Goal: Task Accomplishment & Management: Manage account settings

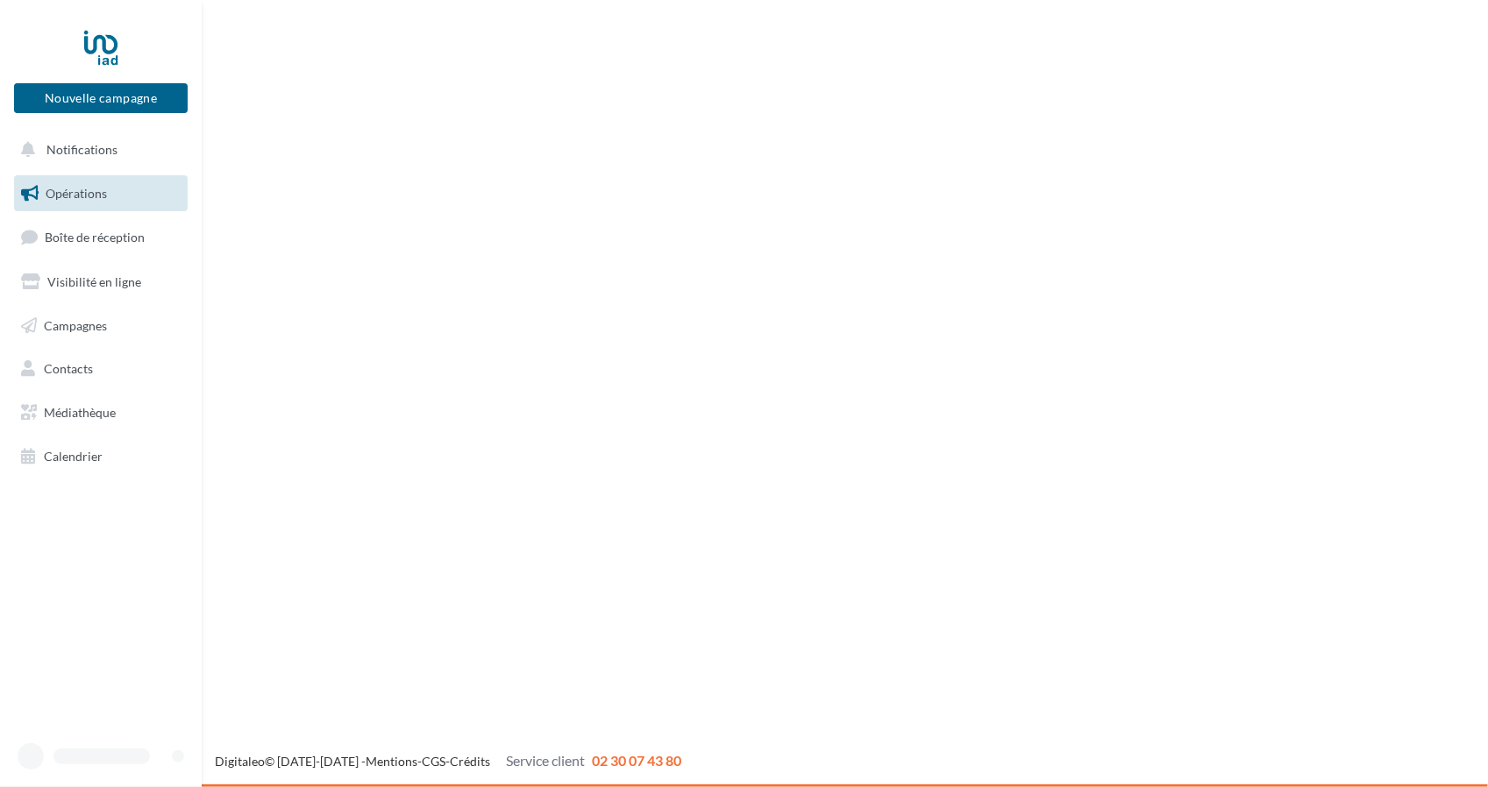
click at [120, 306] on ul "Opérations Boîte de réception Visibilité en ligne Campagnes Contacts Médiathèqu…" at bounding box center [101, 325] width 188 height 314
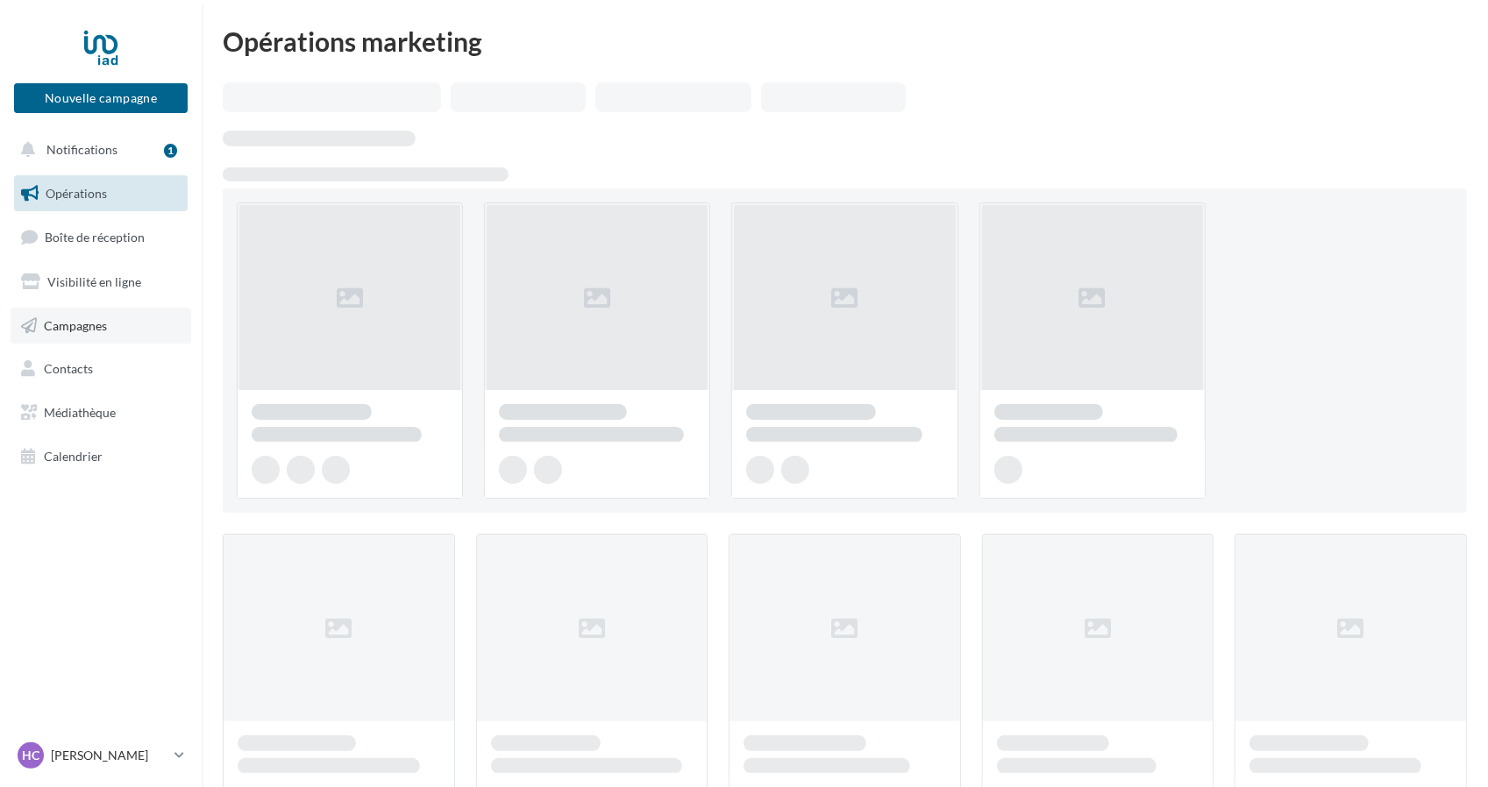
click at [112, 327] on link "Campagnes" at bounding box center [101, 326] width 181 height 37
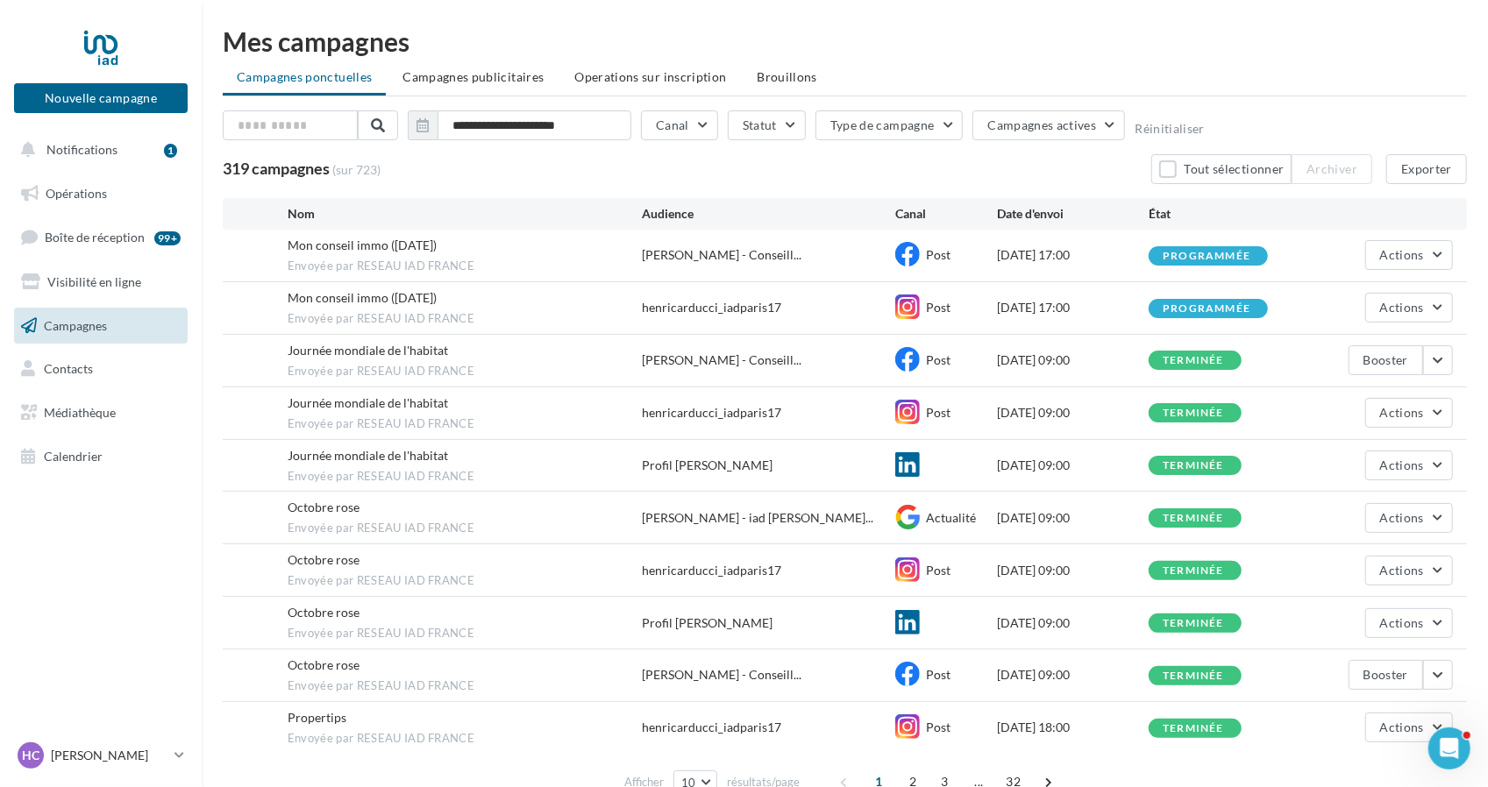
scroll to position [84, 0]
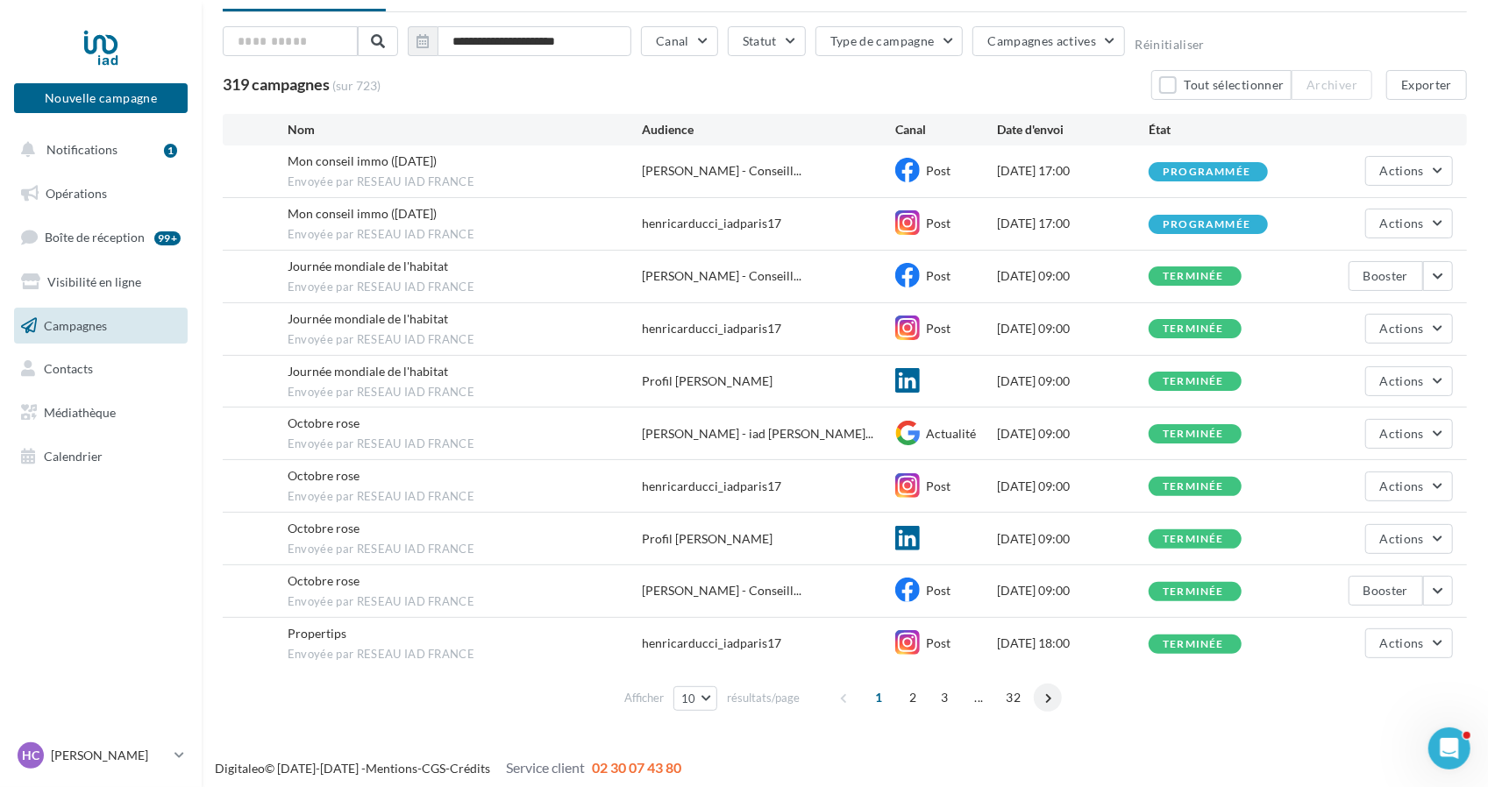
click at [1042, 692] on span at bounding box center [1048, 698] width 28 height 28
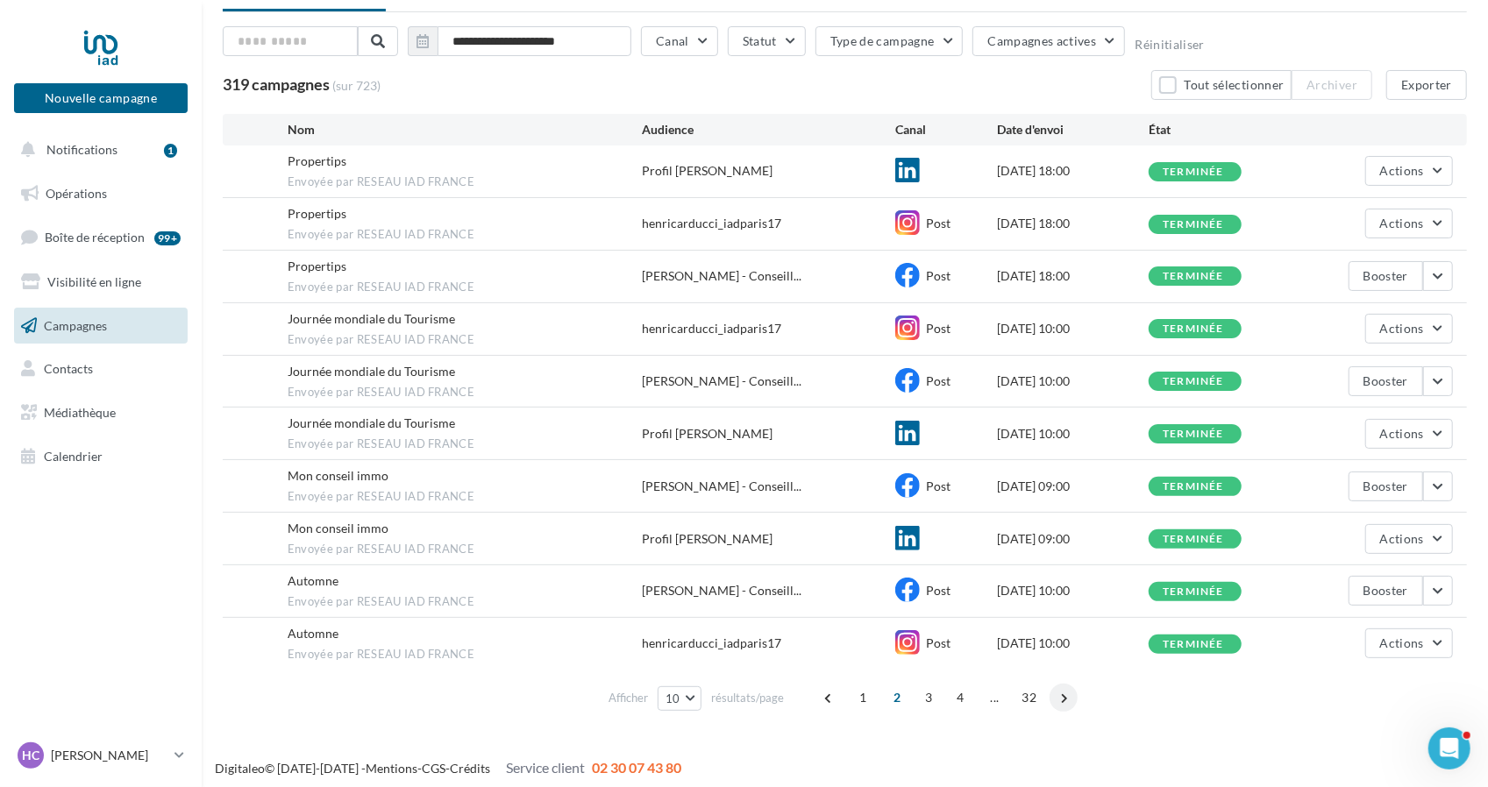
click at [1070, 694] on span at bounding box center [1063, 698] width 28 height 28
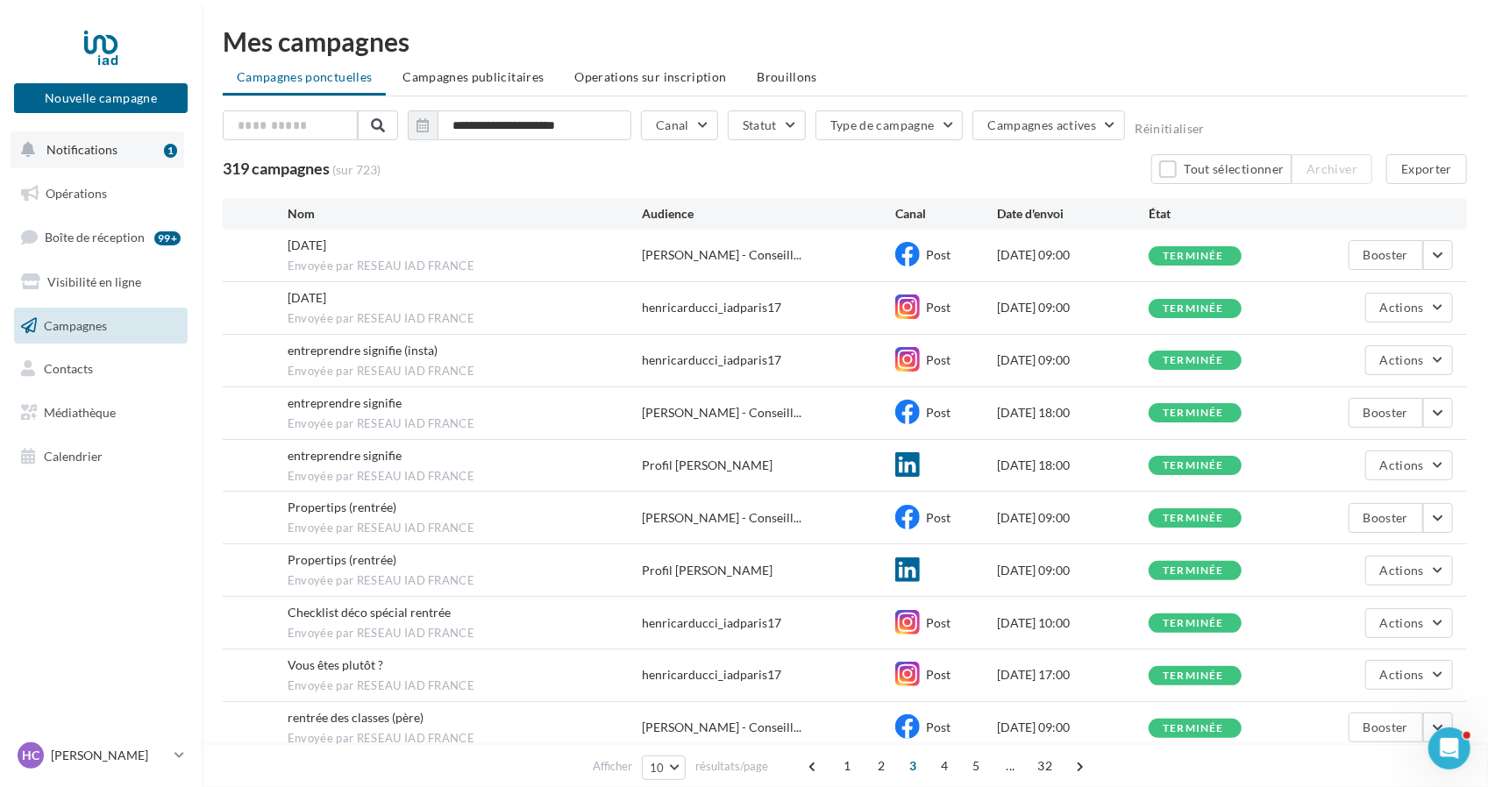
click at [96, 148] on span "Notifications" at bounding box center [81, 149] width 71 height 15
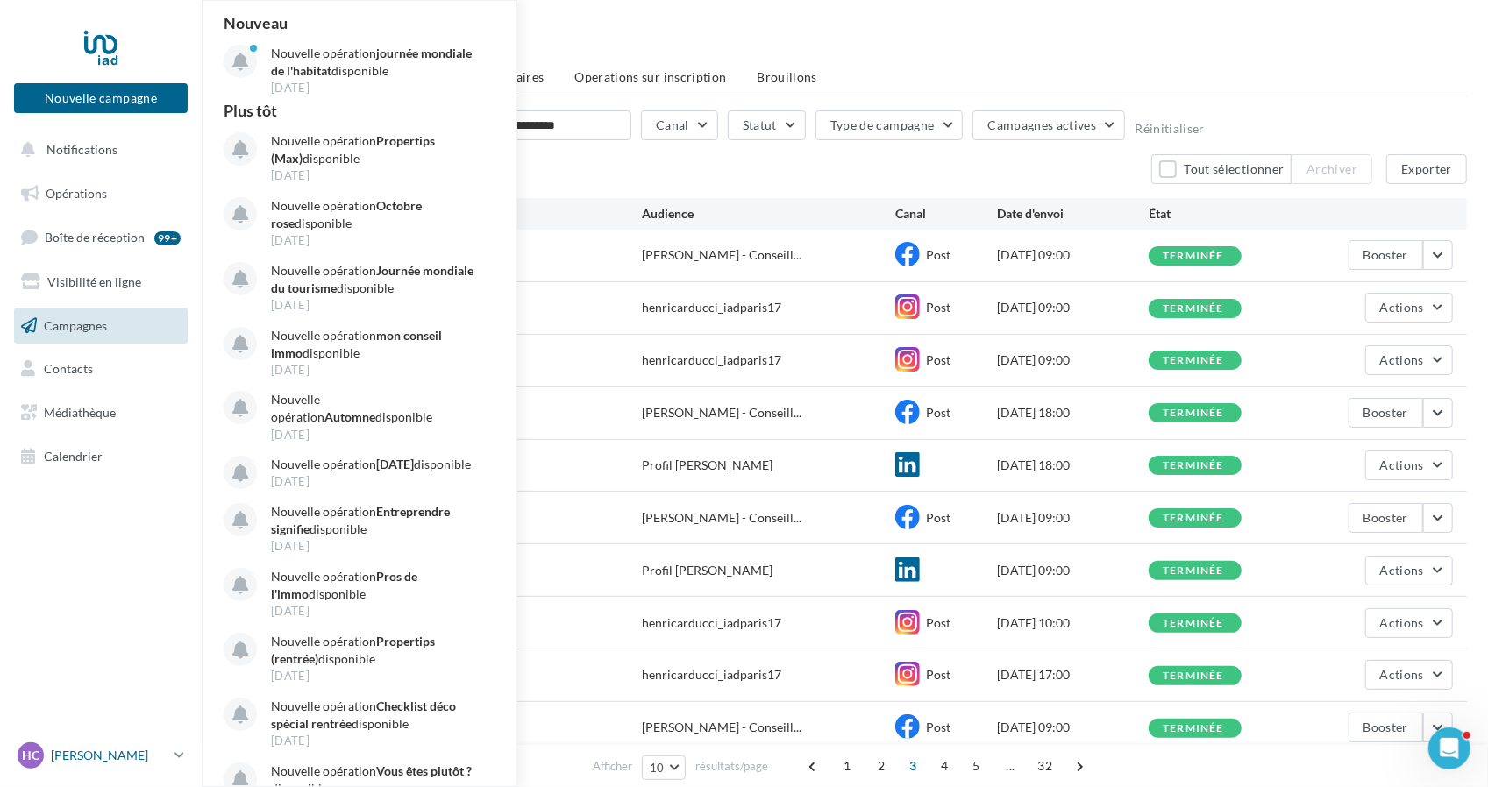
click at [166, 754] on p "[PERSON_NAME]" at bounding box center [109, 756] width 117 height 18
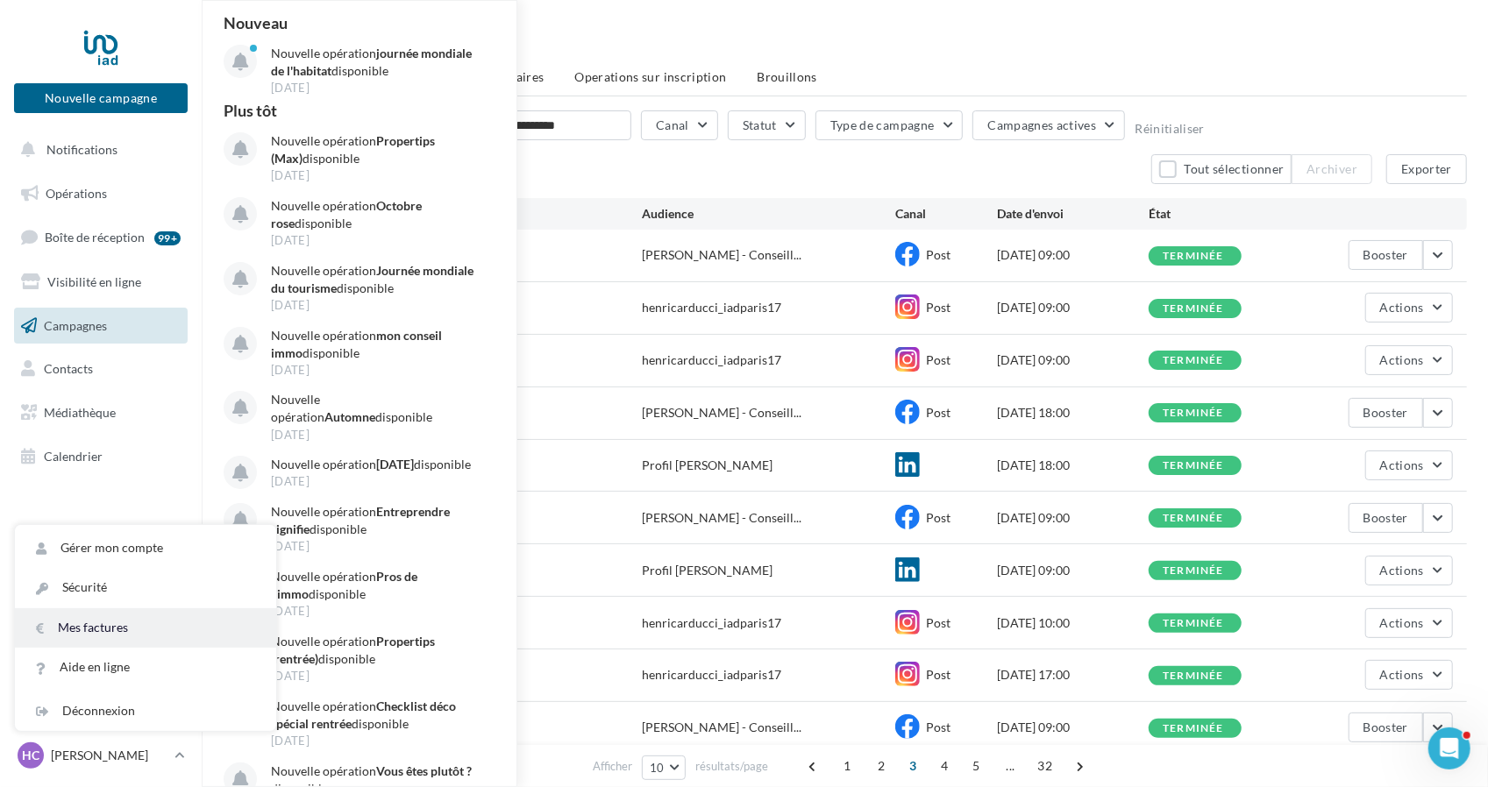
click at [121, 629] on link "Mes factures" at bounding box center [145, 627] width 261 height 39
